Goal: Task Accomplishment & Management: Manage account settings

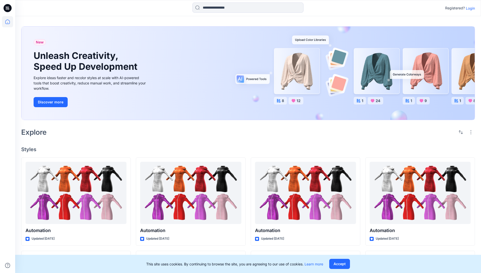
click at [469, 8] on p "Login" at bounding box center [470, 8] width 9 height 5
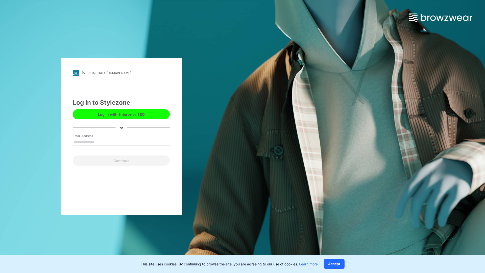
click at [100, 141] on input "Email Address" at bounding box center [121, 142] width 97 height 8
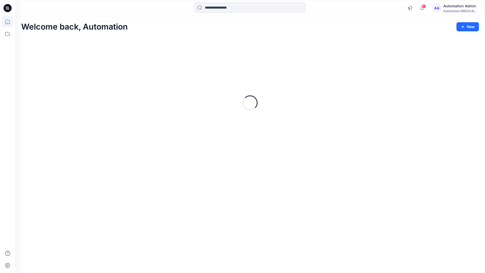
click at [10, 22] on icon at bounding box center [7, 21] width 5 height 5
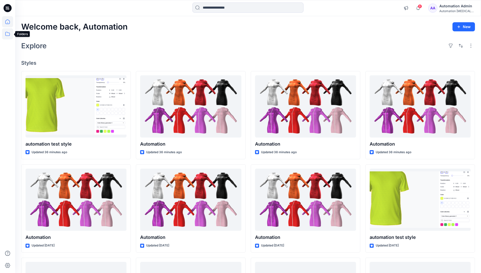
click at [6, 36] on icon at bounding box center [7, 33] width 11 height 11
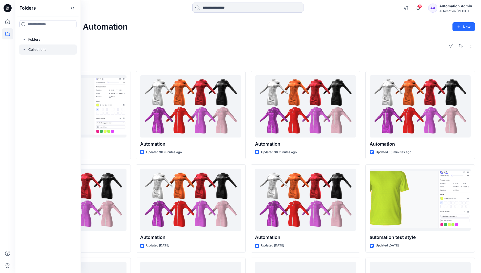
click at [24, 49] on icon "button" at bounding box center [24, 49] width 1 height 2
click at [4, 33] on icon at bounding box center [7, 33] width 11 height 11
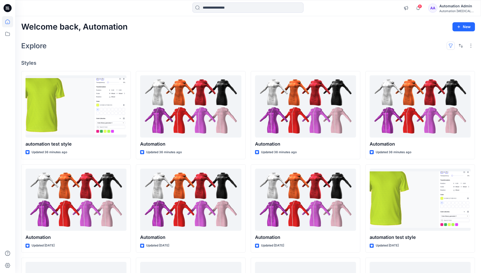
click at [451, 49] on button "button" at bounding box center [451, 46] width 8 height 8
